Goal: Task Accomplishment & Management: Manage account settings

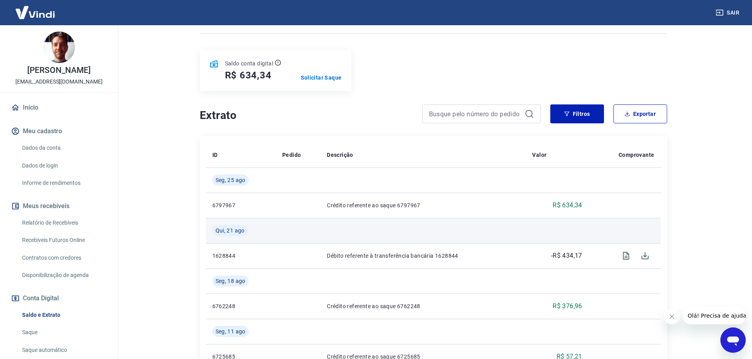
scroll to position [79, 0]
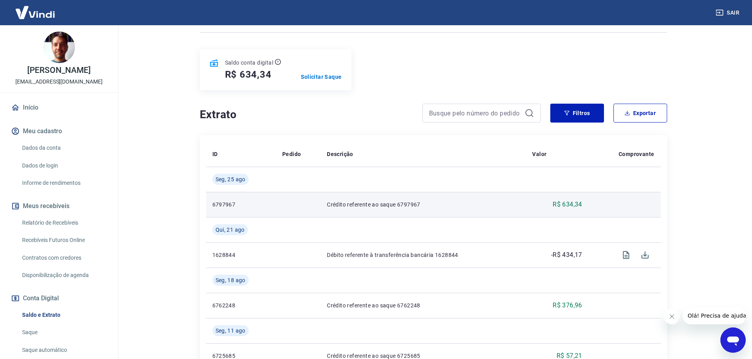
click at [569, 200] on td "R$ 634,34" at bounding box center [557, 204] width 62 height 25
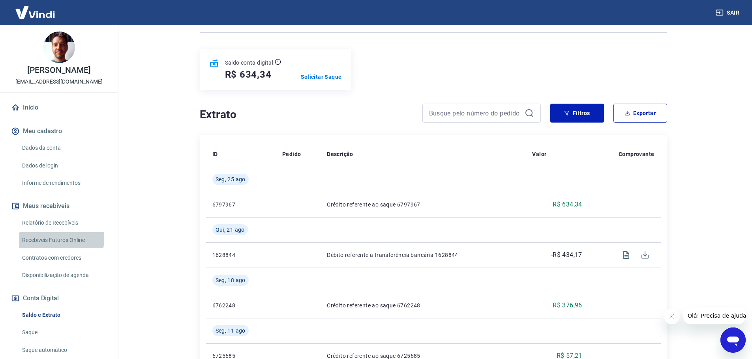
click at [56, 239] on link "Recebíveis Futuros Online" at bounding box center [64, 240] width 90 height 16
click at [28, 109] on link "Início" at bounding box center [58, 107] width 99 height 17
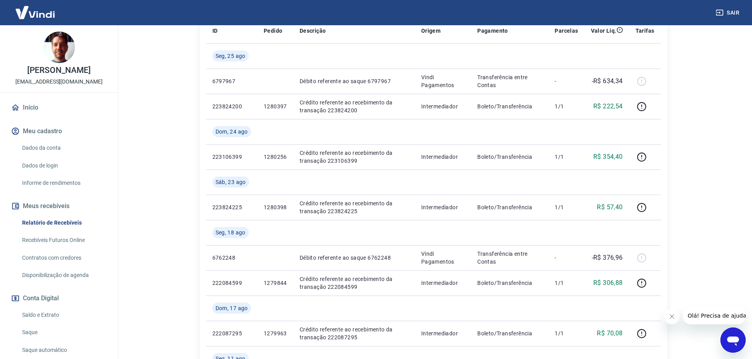
scroll to position [158, 0]
